Goal: Task Accomplishment & Management: Use online tool/utility

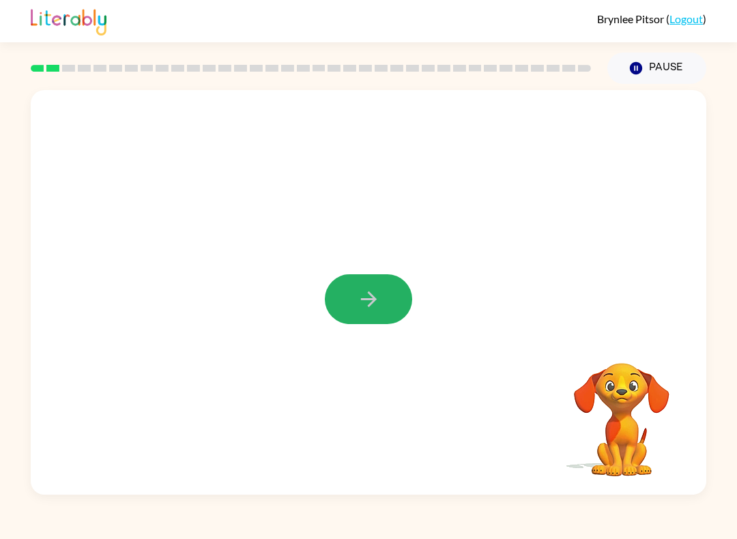
click at [369, 289] on icon "button" at bounding box center [369, 299] width 24 height 24
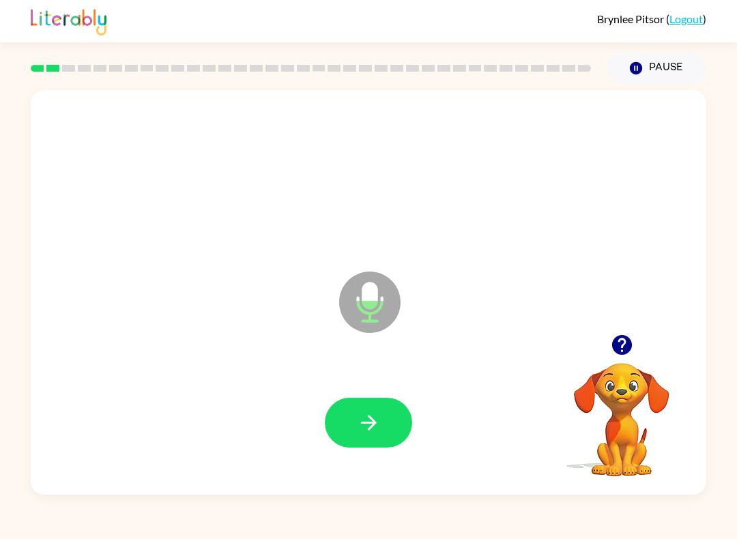
click at [376, 440] on button "button" at bounding box center [368, 423] width 87 height 50
click at [382, 431] on button "button" at bounding box center [368, 423] width 87 height 50
click at [378, 427] on icon "button" at bounding box center [369, 423] width 24 height 24
click at [375, 436] on button "button" at bounding box center [368, 423] width 87 height 50
click at [365, 434] on icon "button" at bounding box center [369, 423] width 24 height 24
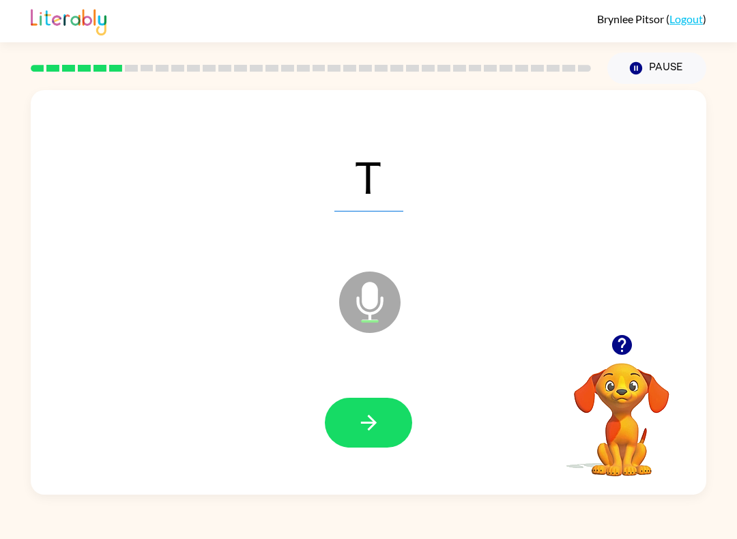
click at [360, 438] on button "button" at bounding box center [368, 423] width 87 height 50
click at [408, 411] on button "button" at bounding box center [368, 423] width 87 height 50
click at [620, 432] on video "Your browser must support playing .mp4 files to use Literably. Please try using…" at bounding box center [622, 410] width 137 height 137
click at [631, 354] on icon "button" at bounding box center [622, 345] width 24 height 24
click at [408, 406] on div at bounding box center [368, 423] width 87 height 50
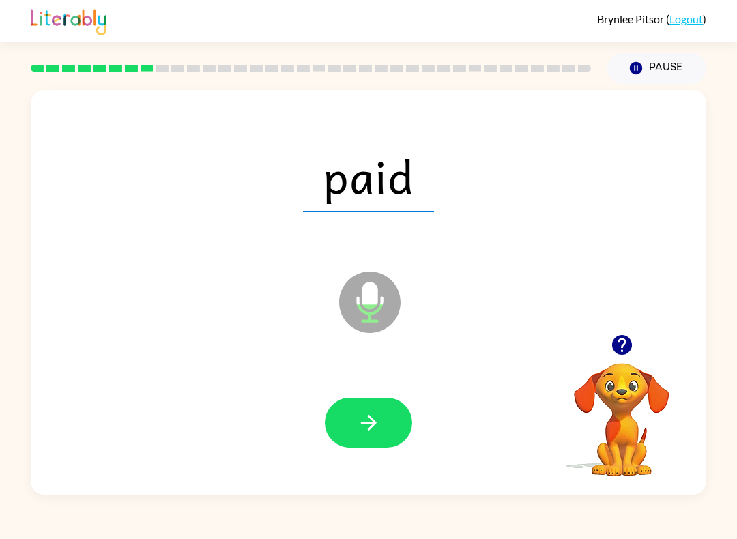
click at [377, 421] on icon "button" at bounding box center [369, 423] width 24 height 24
click at [378, 431] on icon "button" at bounding box center [369, 423] width 24 height 24
click at [363, 443] on button "button" at bounding box center [368, 423] width 87 height 50
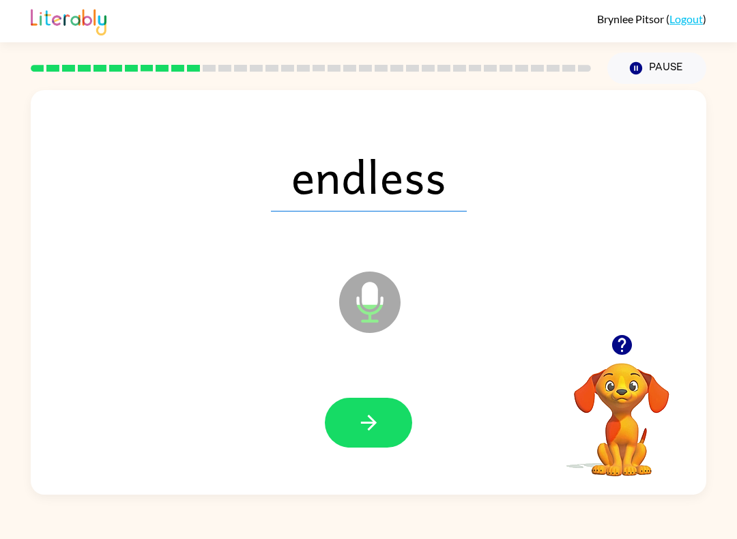
click at [378, 427] on icon "button" at bounding box center [369, 423] width 24 height 24
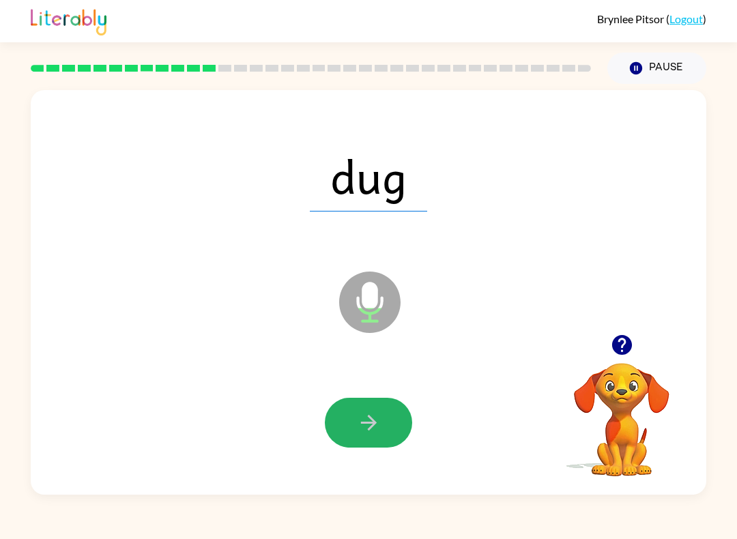
click at [401, 427] on button "button" at bounding box center [368, 423] width 87 height 50
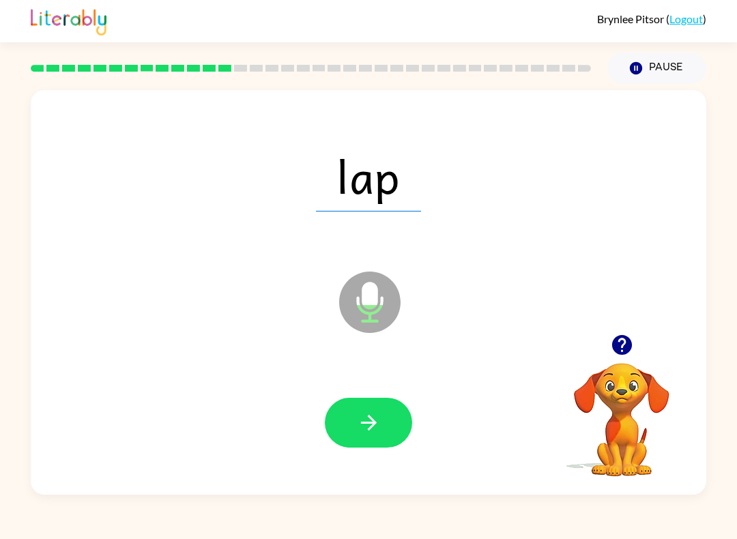
click at [379, 421] on icon "button" at bounding box center [369, 423] width 24 height 24
click at [388, 436] on button "button" at bounding box center [368, 423] width 87 height 50
click at [378, 425] on icon "button" at bounding box center [369, 423] width 24 height 24
click at [358, 426] on icon "button" at bounding box center [369, 423] width 24 height 24
click at [367, 427] on icon "button" at bounding box center [369, 423] width 24 height 24
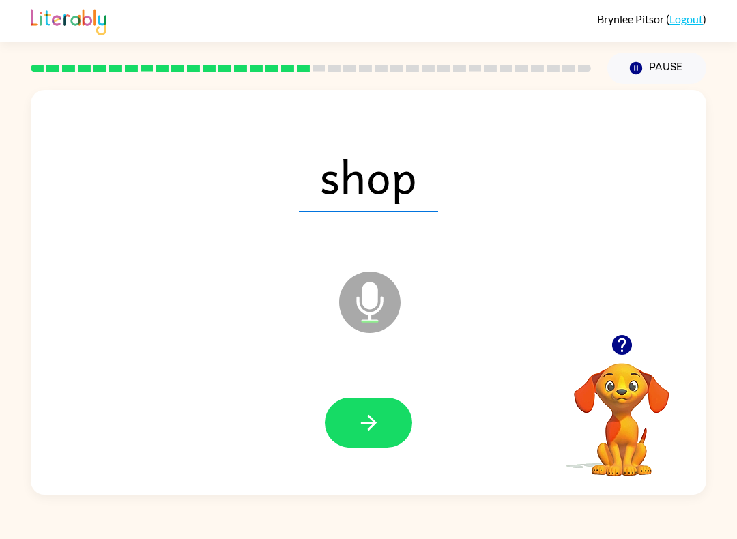
click at [382, 420] on button "button" at bounding box center [368, 423] width 87 height 50
click at [376, 441] on button "button" at bounding box center [368, 423] width 87 height 50
click at [371, 457] on div at bounding box center [368, 423] width 649 height 117
click at [369, 446] on button "button" at bounding box center [368, 423] width 87 height 50
click at [362, 447] on button "button" at bounding box center [368, 423] width 87 height 50
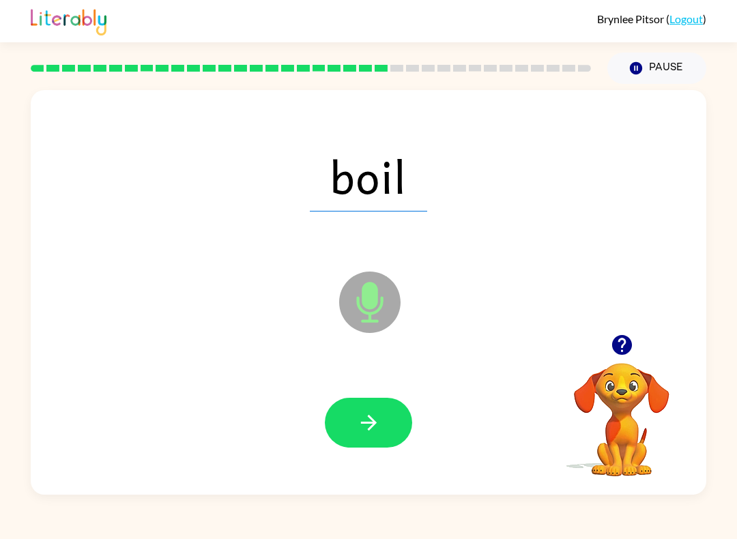
click at [383, 467] on div at bounding box center [368, 423] width 649 height 117
click at [379, 433] on icon "button" at bounding box center [369, 423] width 24 height 24
click at [379, 411] on button "button" at bounding box center [368, 423] width 87 height 50
click at [360, 436] on button "button" at bounding box center [368, 423] width 87 height 50
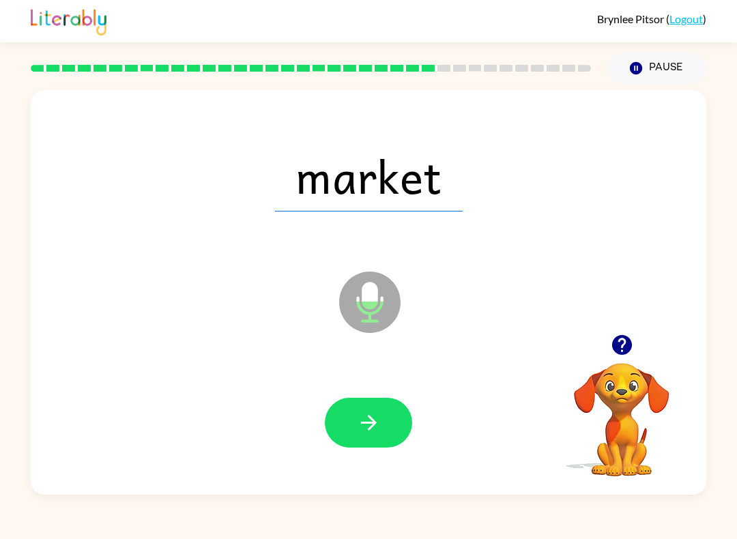
click at [367, 430] on icon "button" at bounding box center [369, 423] width 24 height 24
click at [358, 435] on icon "button" at bounding box center [369, 423] width 24 height 24
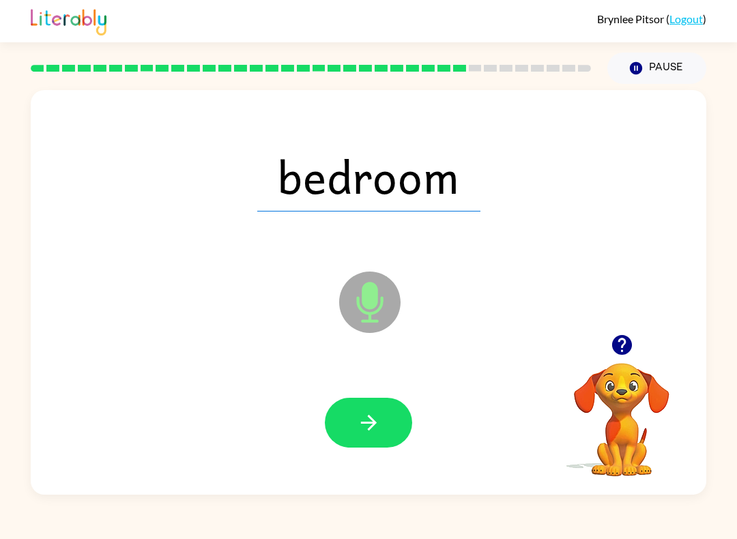
click at [381, 388] on div at bounding box center [368, 423] width 649 height 117
click at [360, 435] on icon "button" at bounding box center [369, 423] width 24 height 24
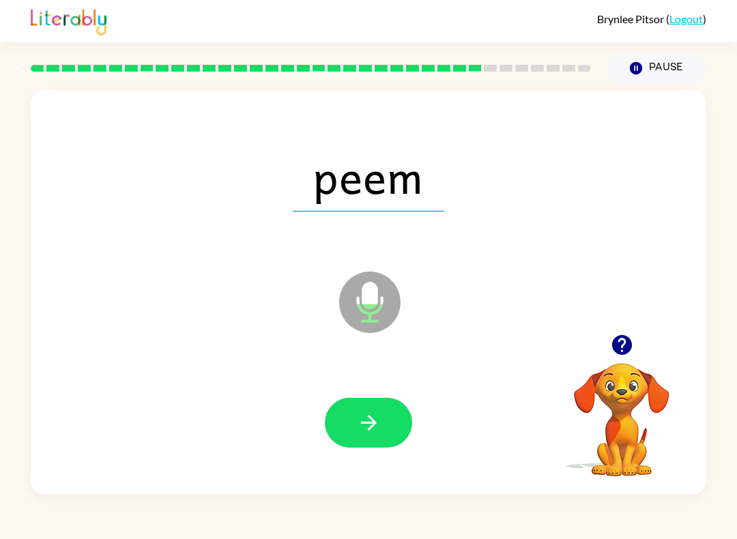
click at [353, 462] on div at bounding box center [368, 423] width 649 height 117
click at [368, 440] on button "button" at bounding box center [368, 423] width 87 height 50
click at [375, 417] on icon "button" at bounding box center [369, 423] width 24 height 24
click at [399, 434] on button "button" at bounding box center [368, 423] width 87 height 50
click at [376, 447] on button "button" at bounding box center [368, 423] width 87 height 50
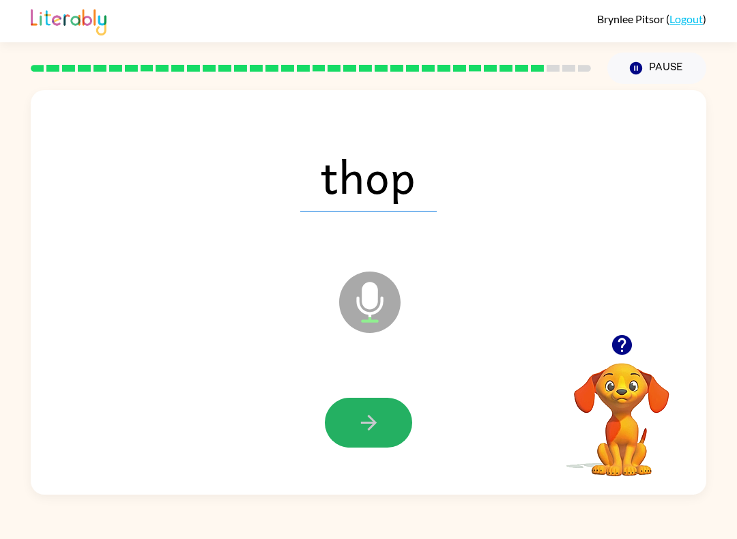
click at [387, 435] on button "button" at bounding box center [368, 423] width 87 height 50
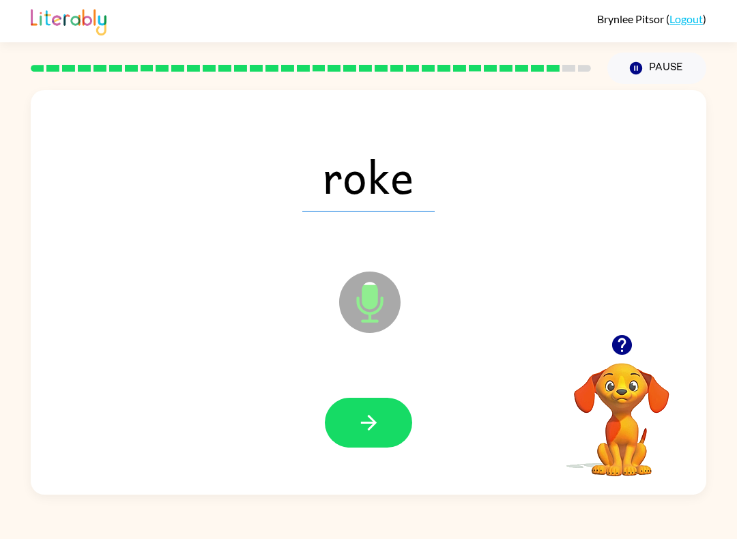
click at [365, 416] on icon "button" at bounding box center [369, 423] width 24 height 24
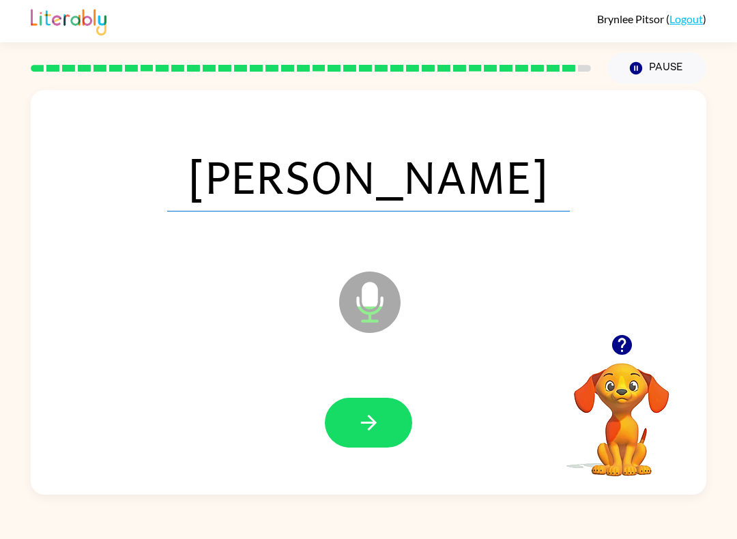
click at [359, 418] on icon "button" at bounding box center [369, 423] width 24 height 24
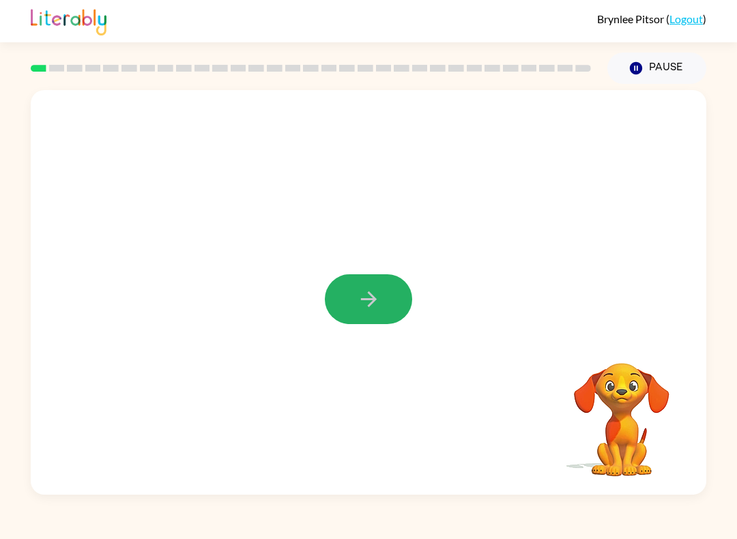
click at [402, 307] on button "button" at bounding box center [368, 299] width 87 height 50
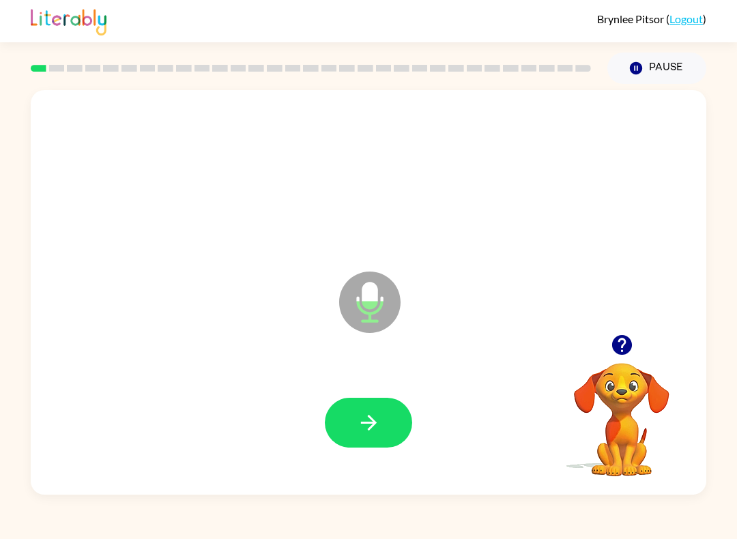
click at [389, 425] on button "button" at bounding box center [368, 423] width 87 height 50
click at [10, 413] on div "Microphone The Microphone is here when it is your turn to talk Your browser mus…" at bounding box center [368, 289] width 737 height 411
click at [369, 416] on icon "button" at bounding box center [369, 423] width 24 height 24
click at [373, 440] on button "button" at bounding box center [368, 423] width 87 height 50
click at [373, 413] on icon "button" at bounding box center [369, 423] width 24 height 24
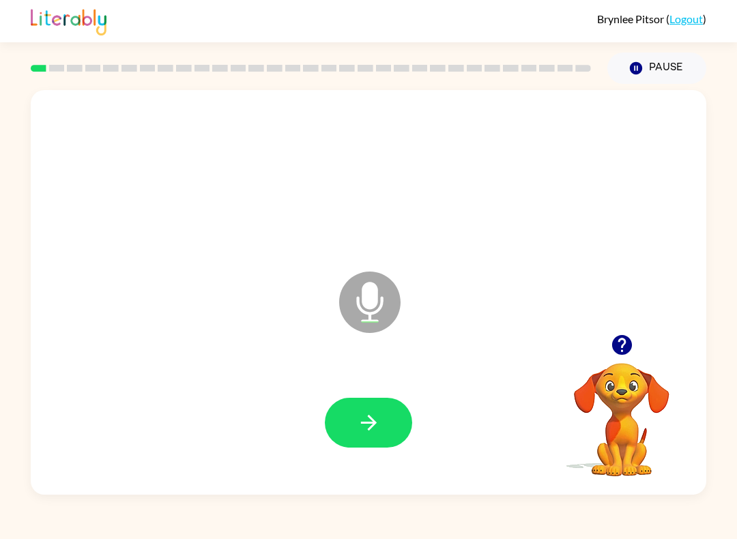
click at [380, 436] on button "button" at bounding box center [368, 423] width 87 height 50
click at [368, 426] on icon "button" at bounding box center [369, 423] width 24 height 24
click at [365, 443] on button "button" at bounding box center [368, 423] width 87 height 50
click at [395, 414] on button "button" at bounding box center [368, 423] width 87 height 50
click at [371, 407] on button "button" at bounding box center [368, 423] width 87 height 50
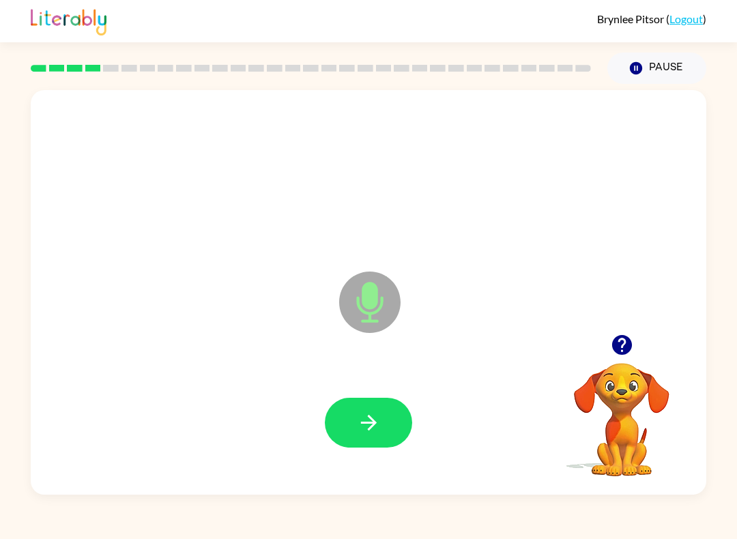
click at [371, 420] on icon "button" at bounding box center [368, 423] width 16 height 16
click at [390, 430] on button "button" at bounding box center [368, 423] width 87 height 50
click at [388, 429] on button "button" at bounding box center [368, 423] width 87 height 50
click at [391, 433] on button "button" at bounding box center [368, 423] width 87 height 50
click at [376, 427] on icon "button" at bounding box center [369, 423] width 24 height 24
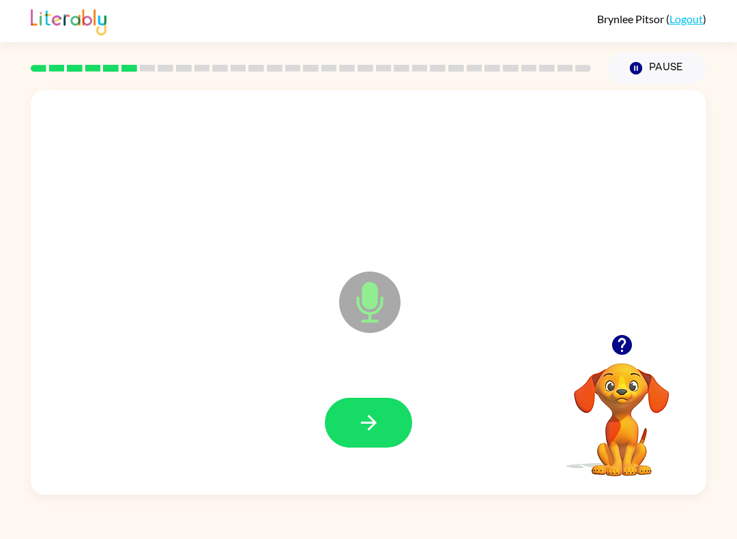
click at [394, 393] on div at bounding box center [368, 423] width 649 height 117
click at [383, 433] on button "button" at bounding box center [368, 423] width 87 height 50
click at [373, 413] on icon "button" at bounding box center [369, 423] width 24 height 24
click at [387, 429] on button "button" at bounding box center [368, 423] width 87 height 50
click at [360, 422] on icon "button" at bounding box center [369, 423] width 24 height 24
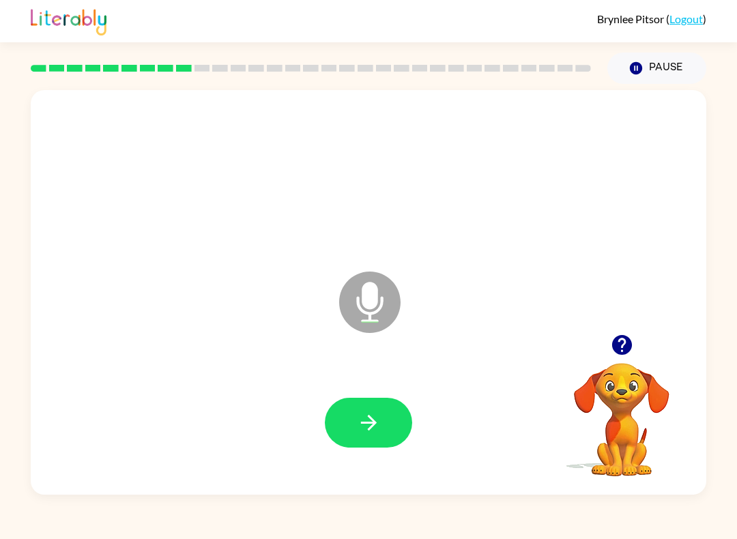
click at [377, 413] on icon "button" at bounding box center [369, 423] width 24 height 24
click at [384, 431] on button "button" at bounding box center [368, 423] width 87 height 50
click at [371, 431] on icon "button" at bounding box center [369, 423] width 24 height 24
click at [639, 348] on button "button" at bounding box center [622, 345] width 35 height 35
click at [380, 408] on button "button" at bounding box center [368, 423] width 87 height 50
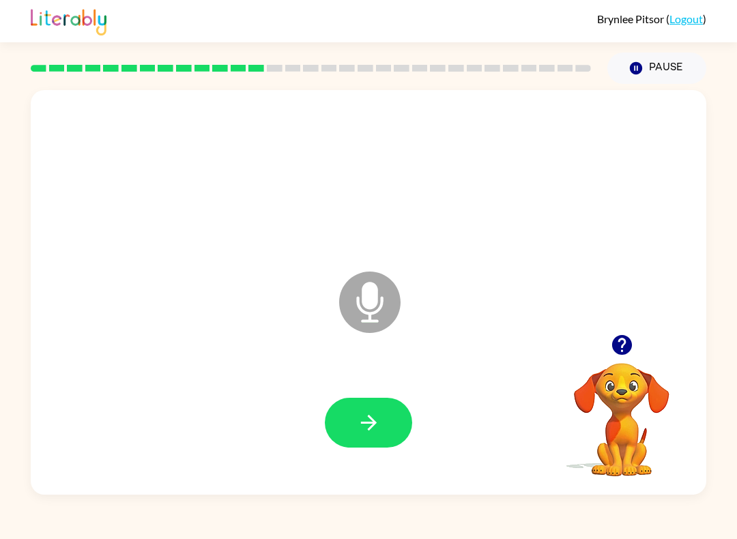
click at [372, 415] on icon "button" at bounding box center [369, 423] width 24 height 24
click at [373, 412] on icon "button" at bounding box center [369, 423] width 24 height 24
click at [375, 437] on button "button" at bounding box center [368, 423] width 87 height 50
click at [384, 438] on button "button" at bounding box center [368, 423] width 87 height 50
click at [389, 411] on button "button" at bounding box center [368, 423] width 87 height 50
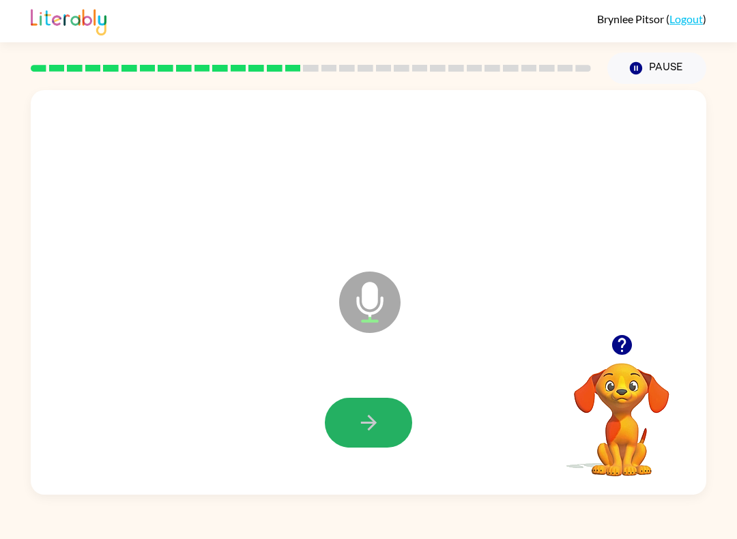
click at [329, 428] on button "button" at bounding box center [368, 423] width 87 height 50
click at [368, 425] on icon "button" at bounding box center [369, 423] width 24 height 24
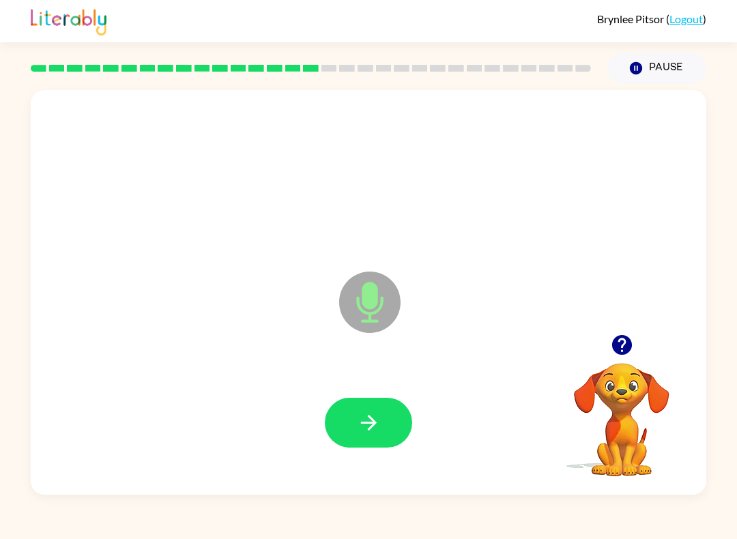
click at [360, 435] on icon "button" at bounding box center [369, 423] width 24 height 24
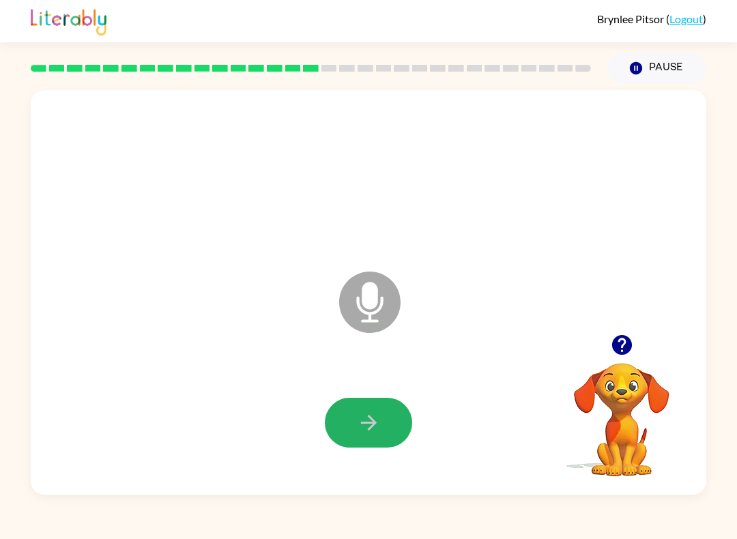
click at [399, 433] on button "button" at bounding box center [368, 423] width 87 height 50
click at [377, 427] on icon "button" at bounding box center [369, 423] width 24 height 24
click at [367, 419] on icon "button" at bounding box center [369, 423] width 24 height 24
click at [364, 411] on button "button" at bounding box center [368, 423] width 87 height 50
click at [364, 431] on icon "button" at bounding box center [369, 423] width 24 height 24
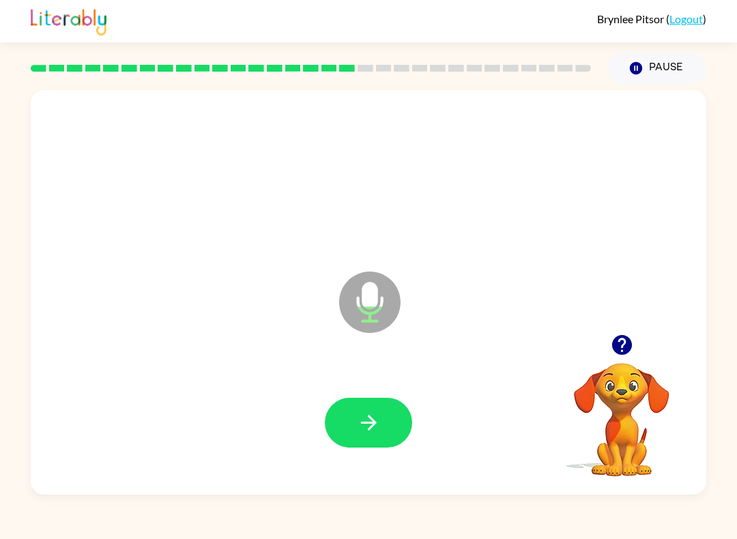
click at [376, 423] on icon "button" at bounding box center [368, 423] width 16 height 16
click at [373, 476] on div at bounding box center [368, 423] width 649 height 117
click at [375, 420] on icon "button" at bounding box center [369, 423] width 24 height 24
click at [387, 418] on button "button" at bounding box center [368, 423] width 87 height 50
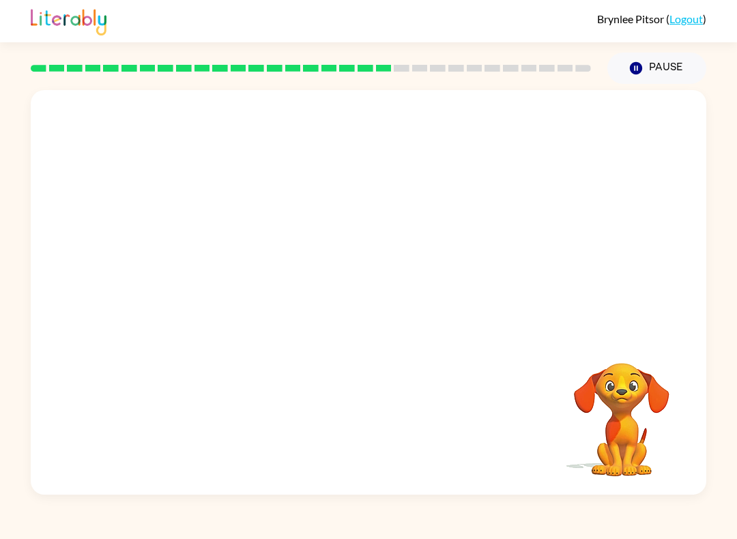
click at [377, 421] on div at bounding box center [368, 423] width 649 height 117
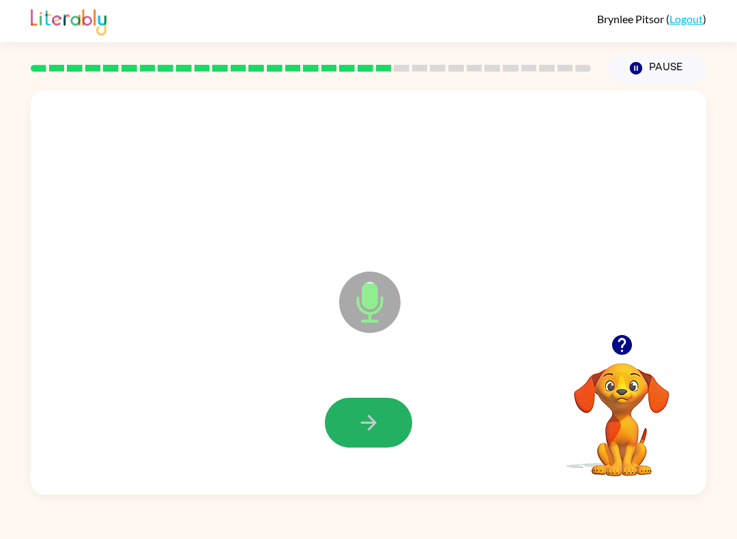
click at [375, 426] on icon "button" at bounding box center [369, 423] width 24 height 24
click at [371, 439] on button "button" at bounding box center [368, 423] width 87 height 50
click at [379, 399] on button "button" at bounding box center [368, 423] width 87 height 50
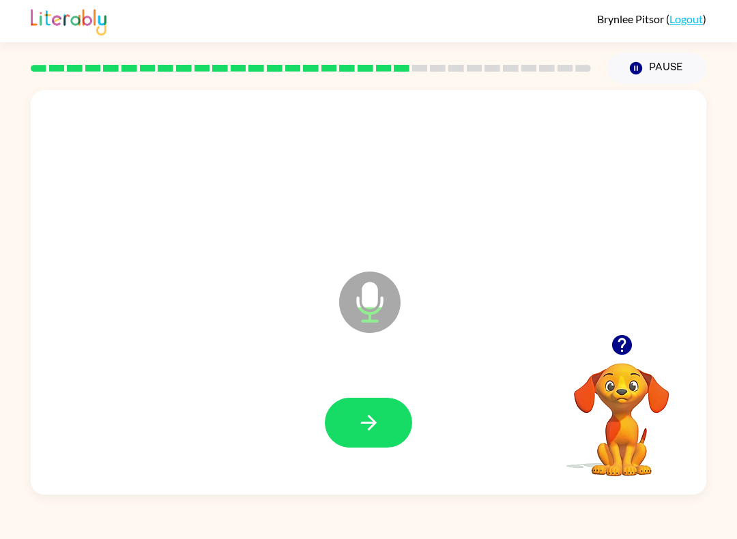
click at [354, 416] on button "button" at bounding box center [368, 423] width 87 height 50
click at [389, 427] on button "button" at bounding box center [368, 423] width 87 height 50
click at [367, 443] on button "button" at bounding box center [368, 423] width 87 height 50
click at [380, 394] on div at bounding box center [368, 423] width 649 height 117
click at [375, 425] on icon "button" at bounding box center [368, 423] width 16 height 16
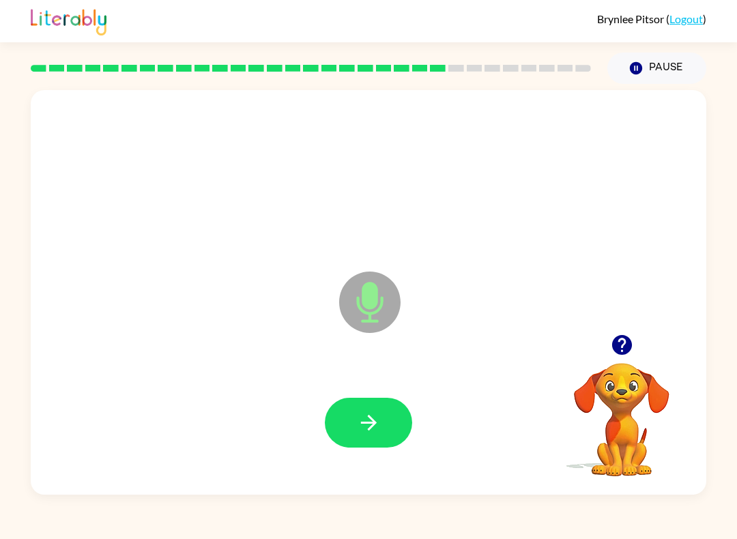
click at [380, 439] on button "button" at bounding box center [368, 423] width 87 height 50
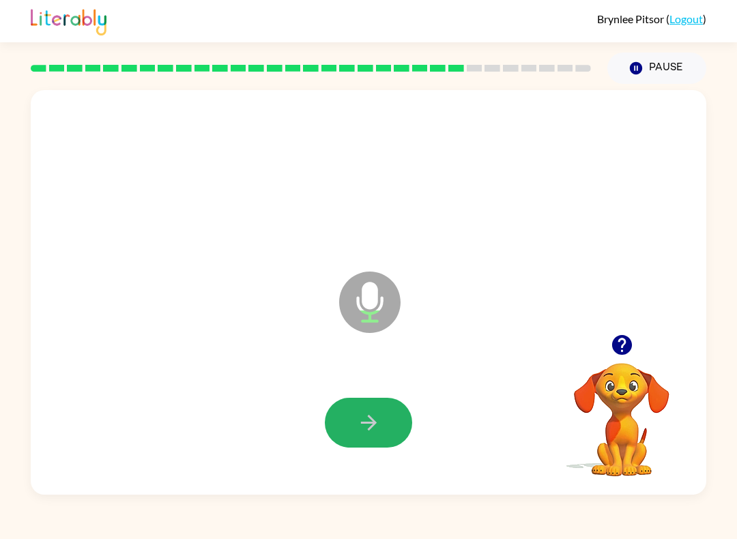
click at [363, 430] on icon "button" at bounding box center [369, 423] width 24 height 24
click at [379, 419] on icon "button" at bounding box center [369, 423] width 24 height 24
click at [343, 417] on button "button" at bounding box center [368, 423] width 87 height 50
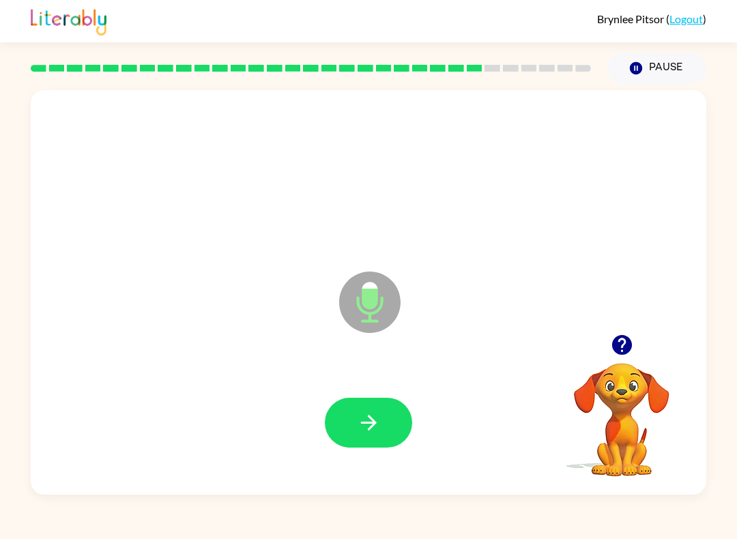
click at [367, 411] on button "button" at bounding box center [368, 423] width 87 height 50
click at [383, 427] on button "button" at bounding box center [368, 423] width 87 height 50
click at [381, 401] on button "button" at bounding box center [368, 423] width 87 height 50
click at [358, 412] on icon "button" at bounding box center [369, 423] width 24 height 24
click at [371, 427] on icon "button" at bounding box center [368, 423] width 16 height 16
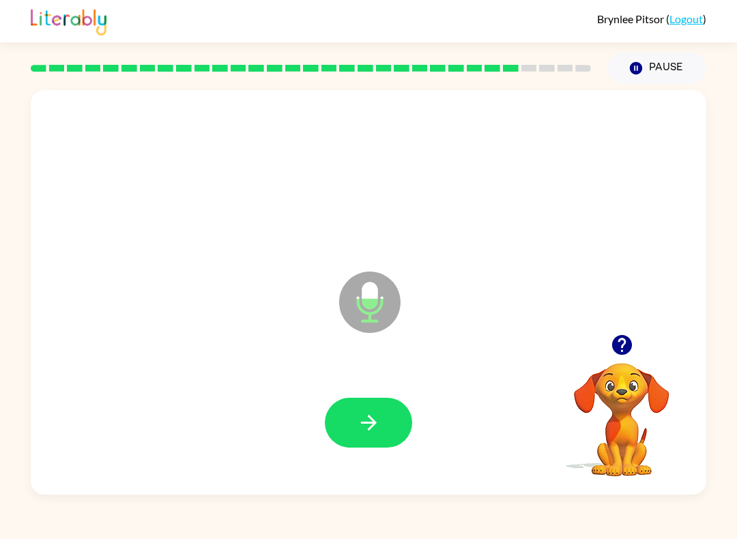
click at [369, 436] on button "button" at bounding box center [368, 423] width 87 height 50
click at [375, 444] on button "button" at bounding box center [368, 423] width 87 height 50
click at [617, 397] on video "Your browser must support playing .mp4 files to use Literably. Please try using…" at bounding box center [622, 410] width 137 height 137
click at [625, 330] on button "button" at bounding box center [622, 345] width 35 height 35
click at [368, 418] on icon "button" at bounding box center [369, 423] width 24 height 24
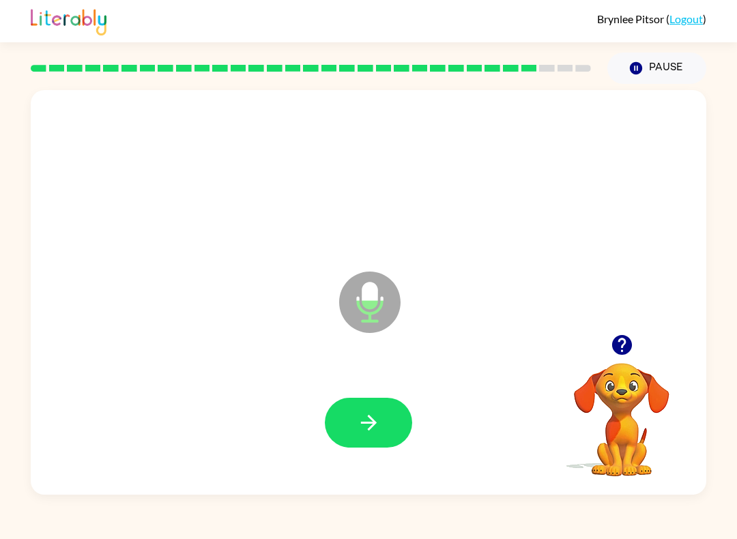
click at [359, 436] on button "button" at bounding box center [368, 423] width 87 height 50
click at [371, 429] on icon "button" at bounding box center [368, 423] width 16 height 16
click at [625, 345] on icon "button" at bounding box center [622, 345] width 24 height 24
click at [386, 444] on button "button" at bounding box center [368, 423] width 87 height 50
click at [380, 427] on icon "button" at bounding box center [369, 423] width 24 height 24
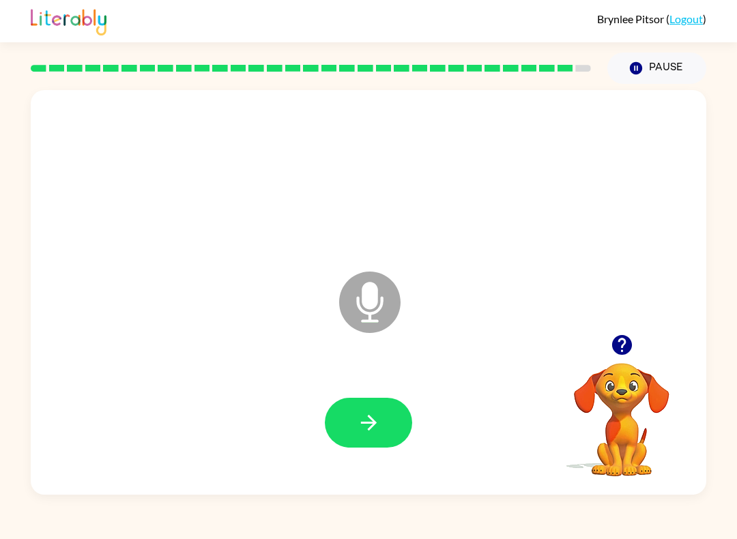
click at [383, 440] on button "button" at bounding box center [368, 423] width 87 height 50
click at [378, 425] on icon "button" at bounding box center [369, 423] width 24 height 24
